Goal: Task Accomplishment & Management: Use online tool/utility

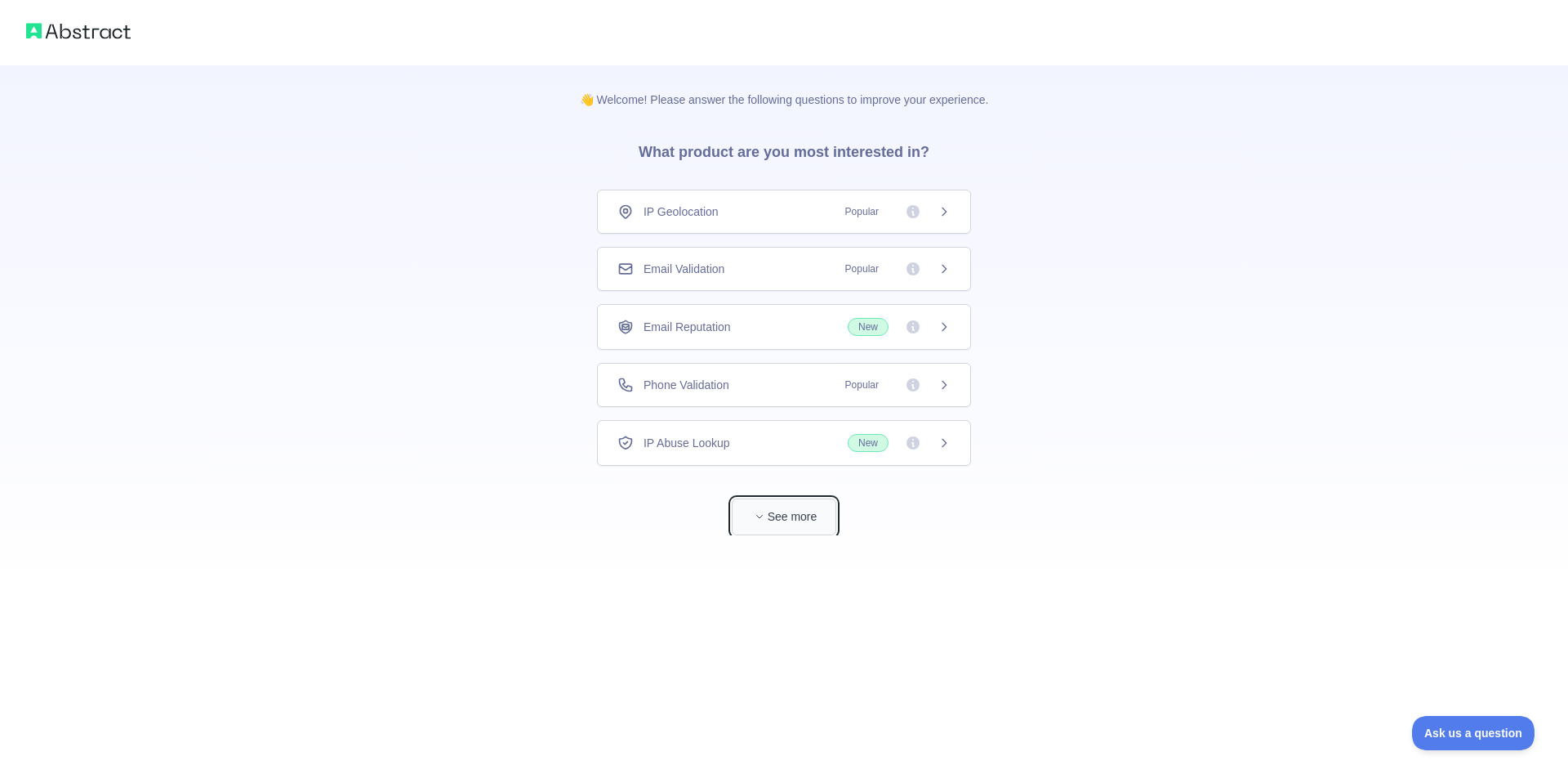
click at [807, 528] on button "See more" at bounding box center [784, 516] width 105 height 37
click at [770, 270] on div "Email Validation Popular" at bounding box center [784, 269] width 334 height 17
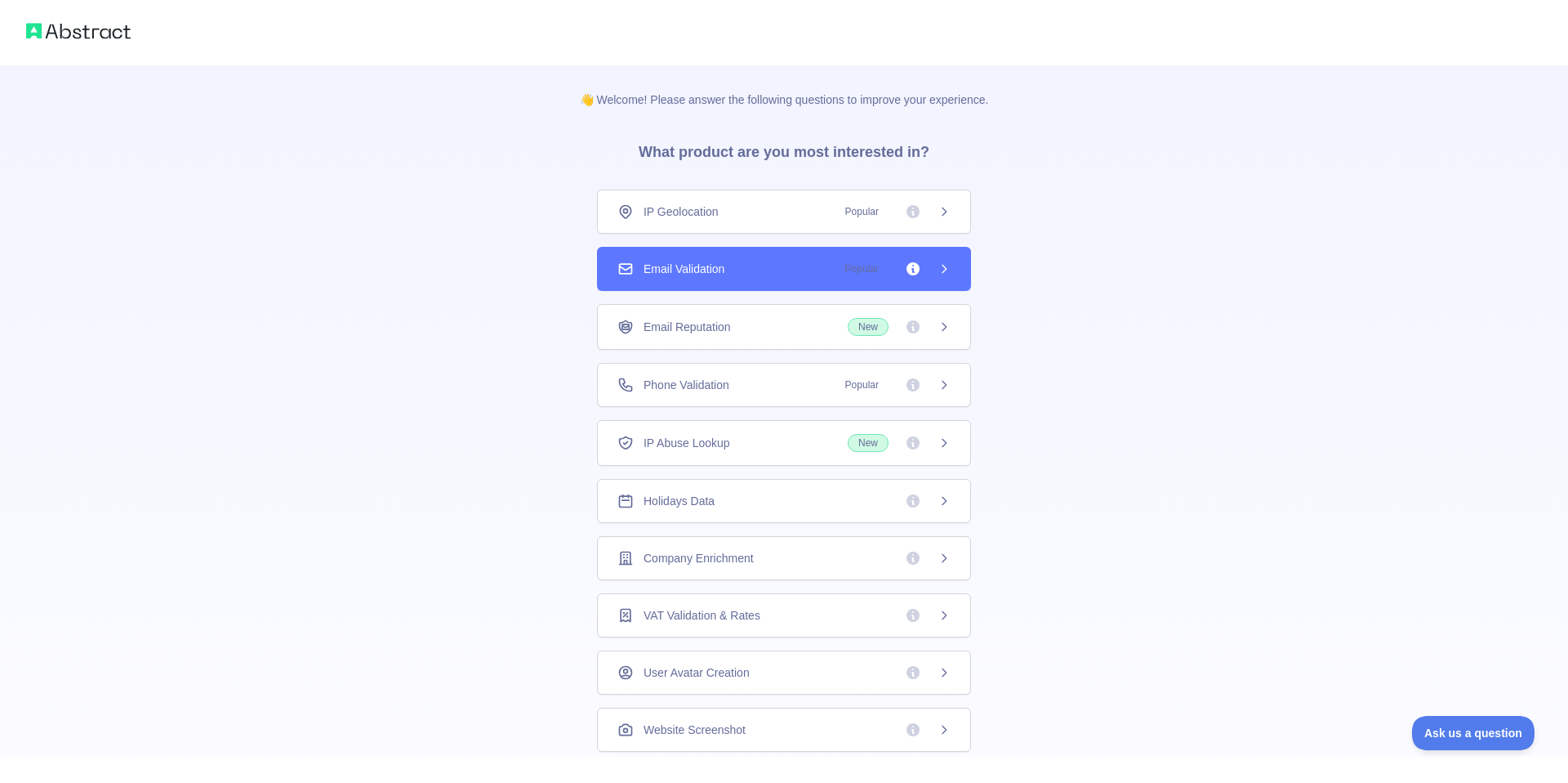
click at [768, 224] on div "IP Geolocation Popular" at bounding box center [784, 211] width 374 height 44
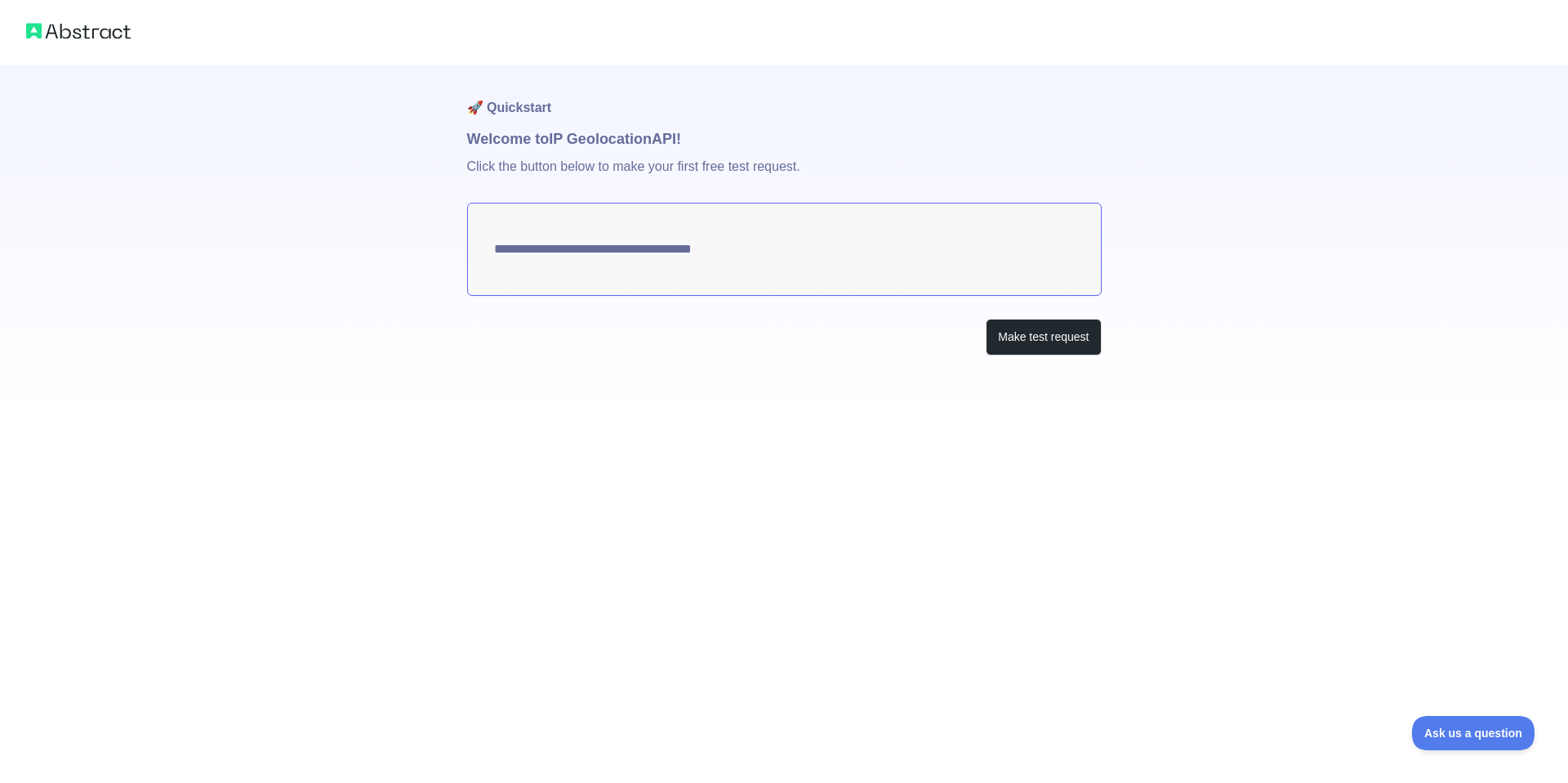
type textarea "**********"
click at [89, 40] on img at bounding box center [78, 31] width 105 height 23
click at [92, 33] on img at bounding box center [78, 31] width 105 height 23
click at [44, 27] on img at bounding box center [78, 31] width 105 height 23
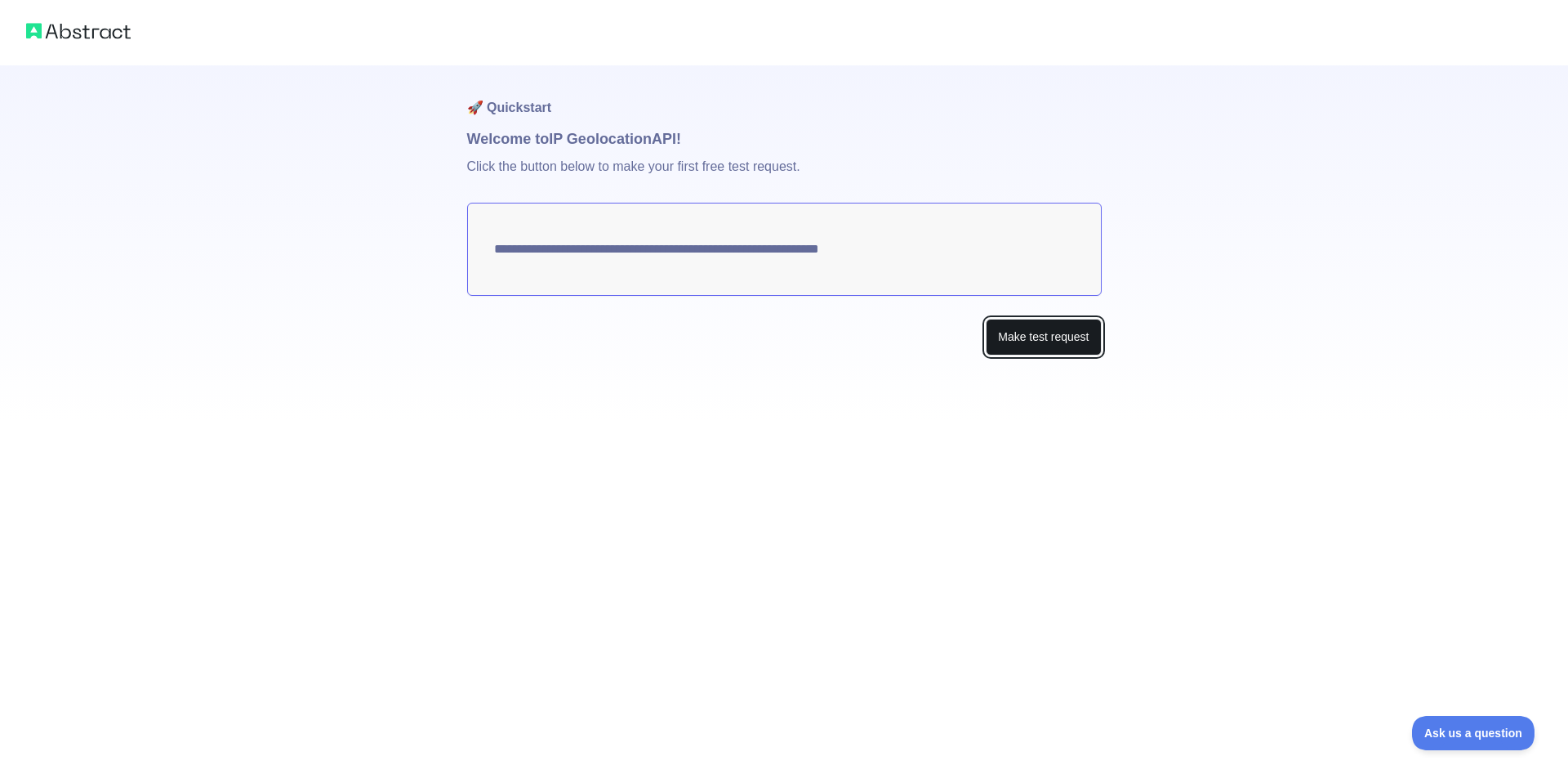
click at [1049, 324] on button "Make test request" at bounding box center [1043, 337] width 115 height 37
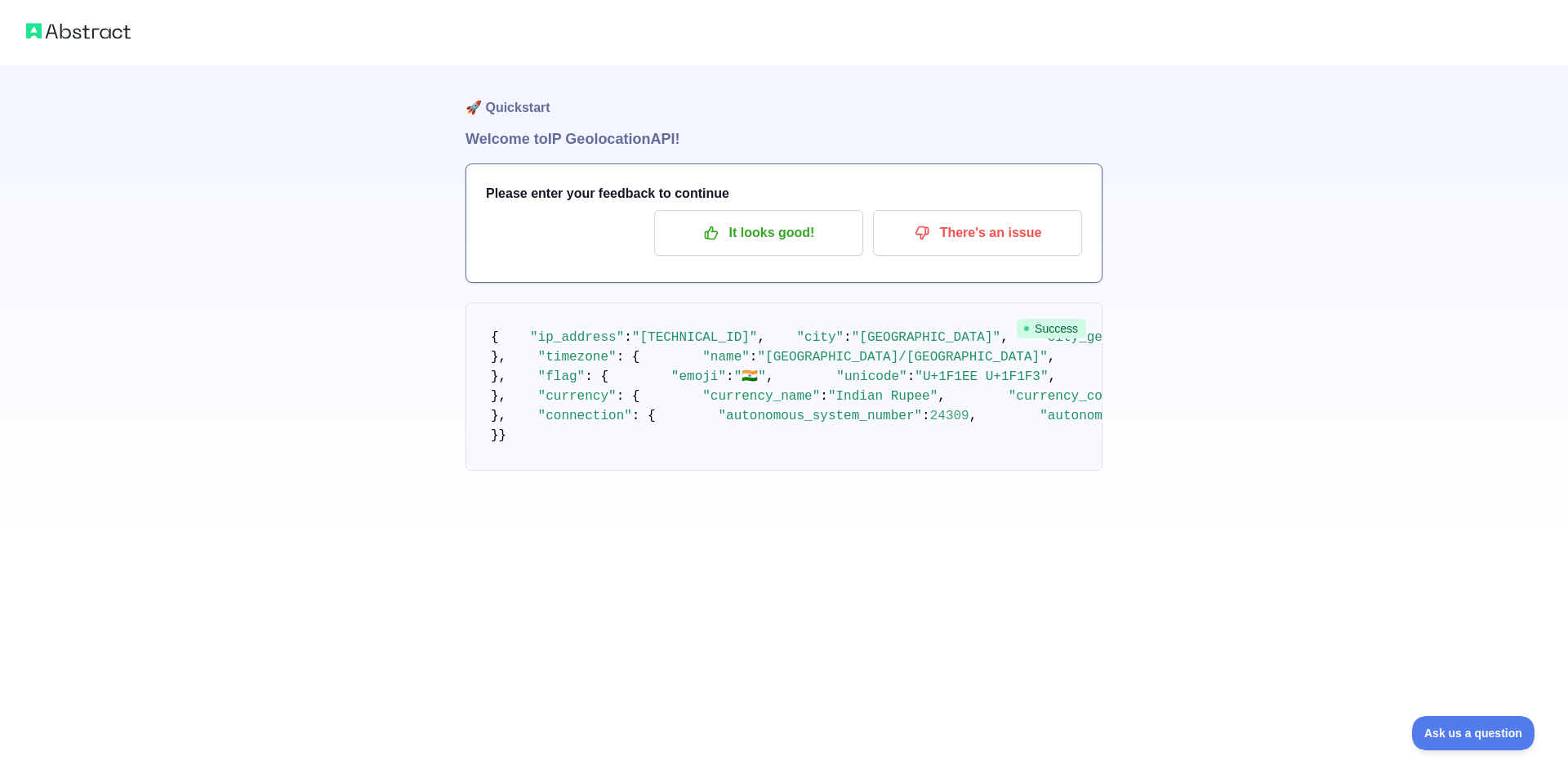
click at [104, 30] on img at bounding box center [78, 31] width 105 height 23
click at [102, 28] on img at bounding box center [78, 31] width 105 height 23
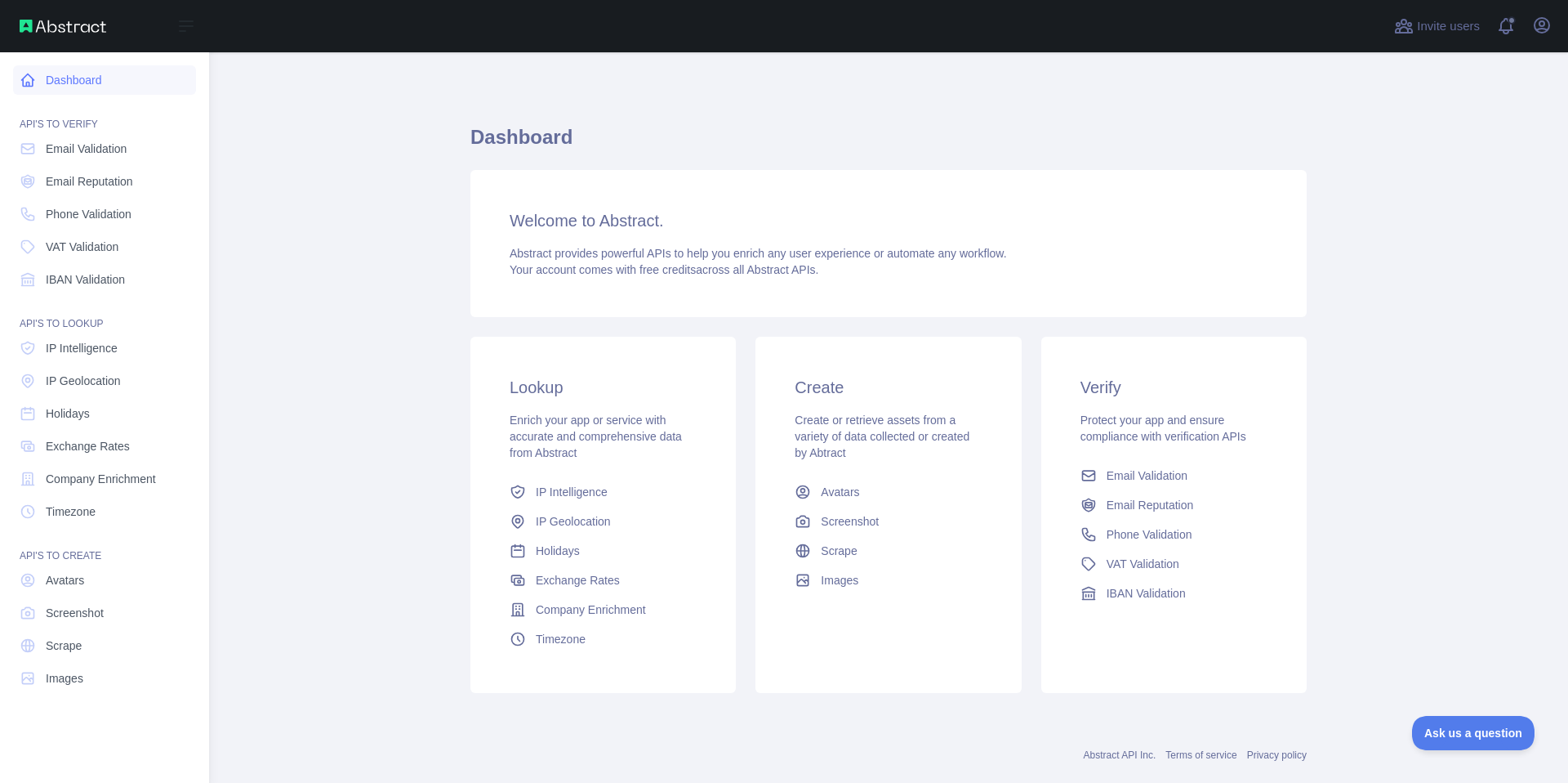
click at [52, 77] on link "Dashboard" at bounding box center [104, 80] width 183 height 30
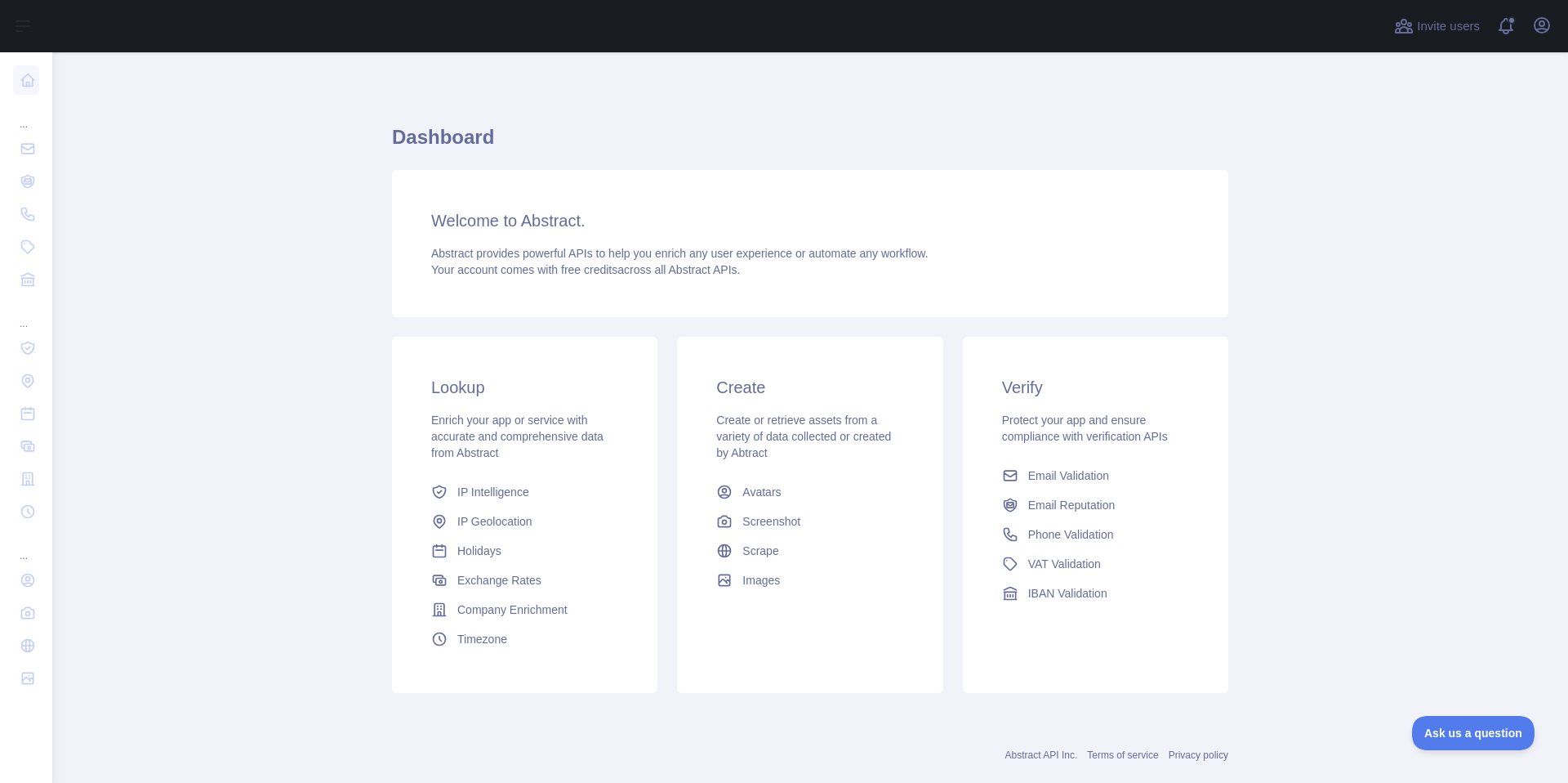
scroll to position [31, 0]
click at [761, 404] on div "Create Create or retrieve assets from a variety of data collected or created by…" at bounding box center [809, 485] width 265 height 297
click at [543, 531] on link "IP Geolocation" at bounding box center [524, 521] width 200 height 30
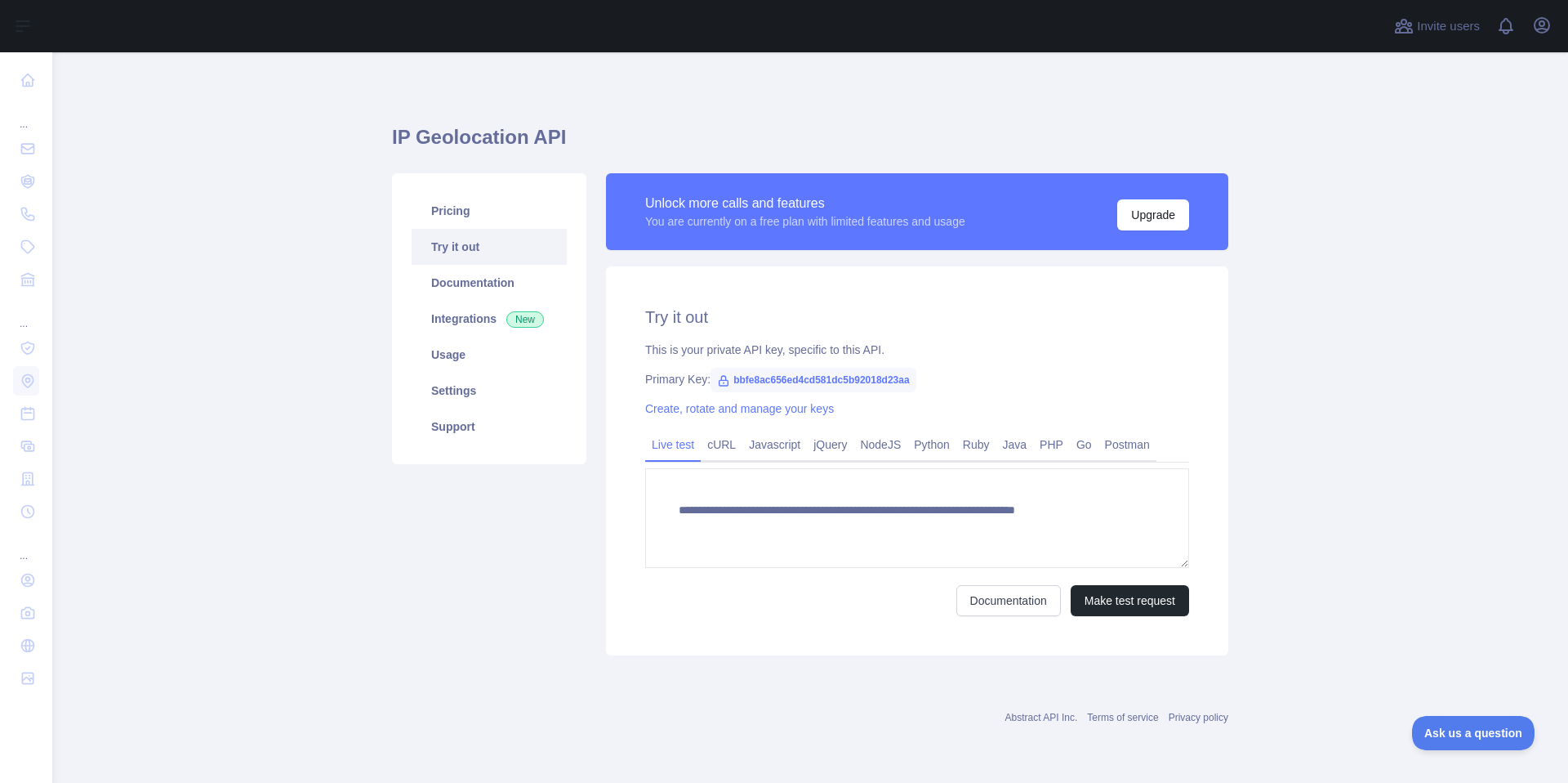
type textarea "**********"
click at [753, 382] on span "bbfe8ac656ed4cd581dc5b92018d23aa" at bounding box center [813, 379] width 205 height 25
click at [765, 379] on span "bbfe8ac656ed4cd581dc5b92018d23aa" at bounding box center [813, 379] width 205 height 25
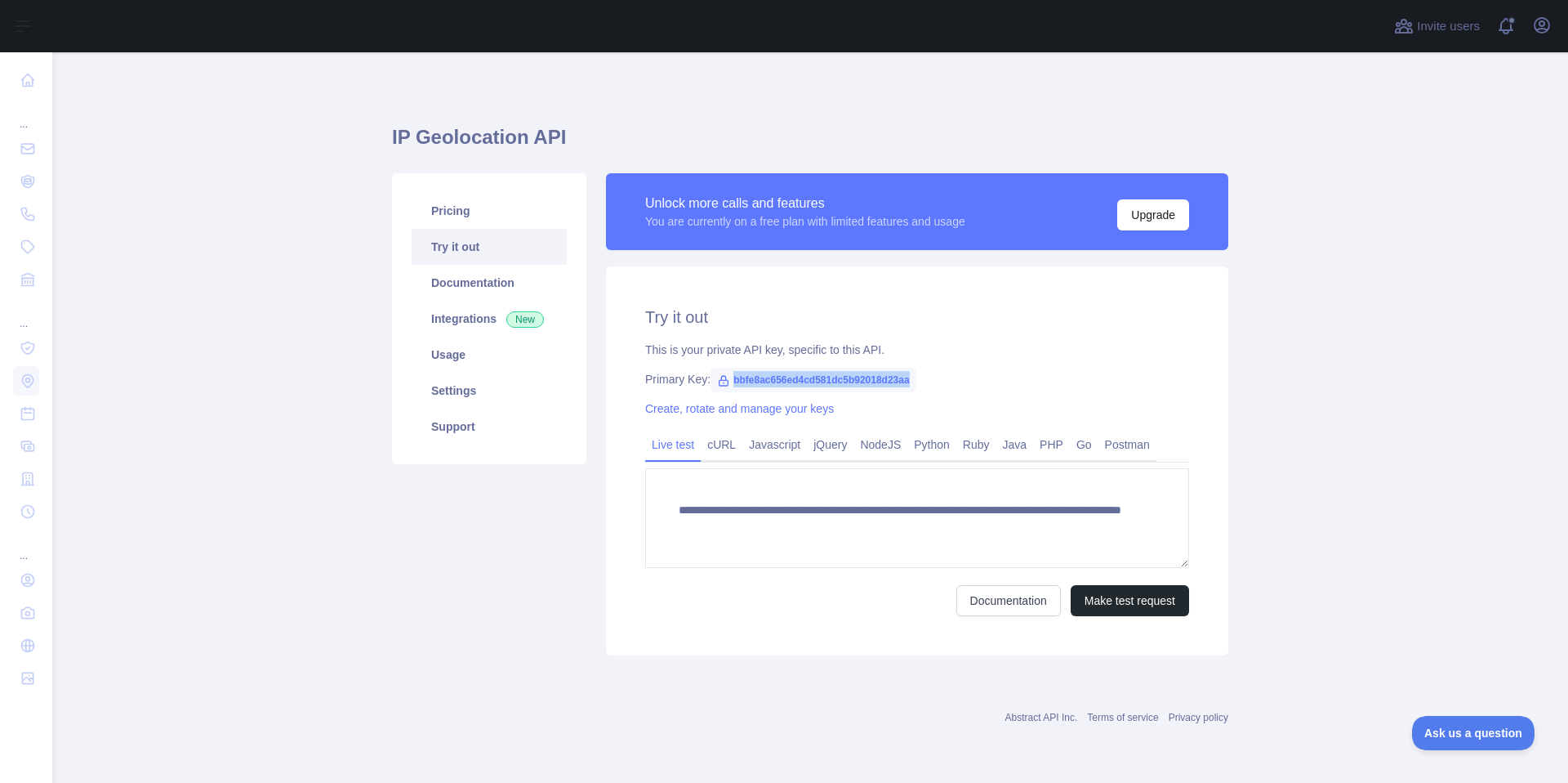
click at [765, 379] on span "bbfe8ac656ed4cd581dc5b92018d23aa" at bounding box center [813, 379] width 205 height 25
copy span "bbfe8ac656ed4cd581dc5b92018d23aa"
